Goal: Transaction & Acquisition: Download file/media

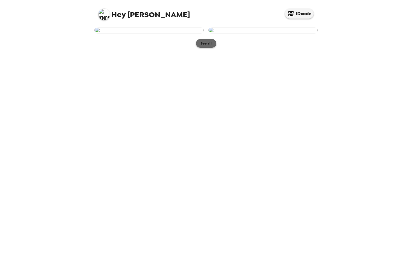
click at [198, 48] on button "See all" at bounding box center [206, 43] width 20 height 9
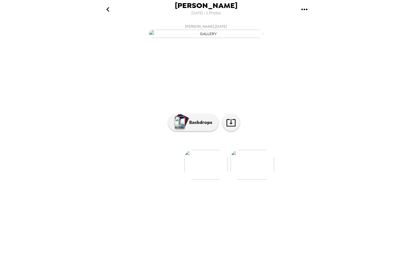
click at [243, 180] on img at bounding box center [252, 165] width 43 height 30
click at [167, 180] on img at bounding box center [159, 165] width 43 height 30
click at [239, 180] on img at bounding box center [252, 165] width 43 height 30
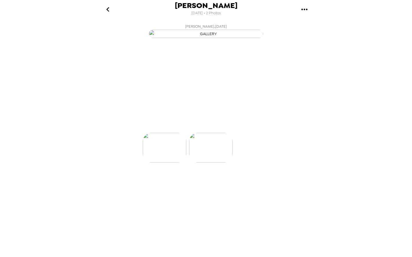
scroll to position [0, 46]
click at [171, 180] on img at bounding box center [159, 165] width 43 height 30
click at [302, 10] on icon "gallery menu" at bounding box center [304, 9] width 9 height 9
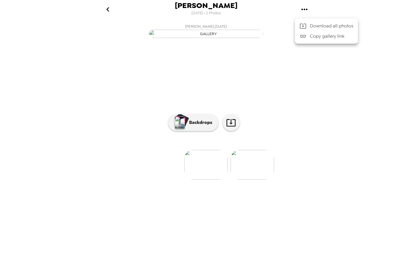
click at [311, 24] on span "Download all photos" at bounding box center [331, 26] width 43 height 7
